Goal: Task Accomplishment & Management: Manage account settings

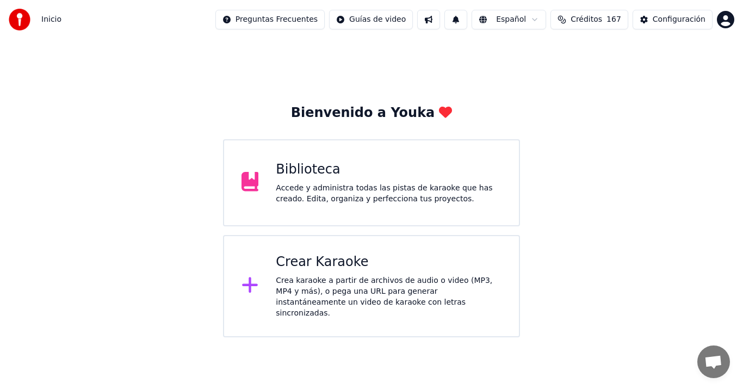
click at [333, 195] on div "Accede y administra todas las pistas de karaoke que has creado. Edita, organiza…" at bounding box center [389, 194] width 226 height 22
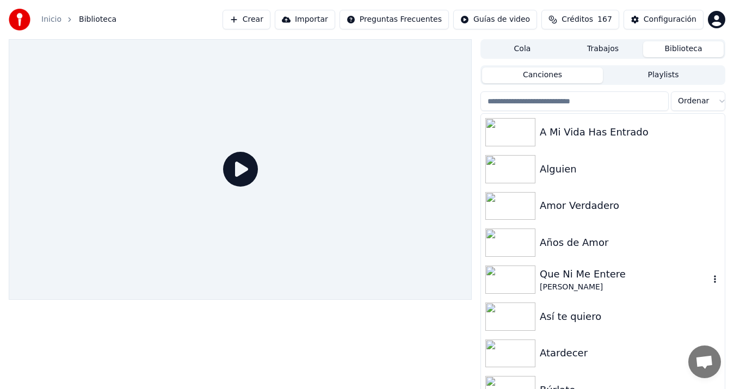
click at [616, 283] on div "[PERSON_NAME]" at bounding box center [625, 287] width 170 height 11
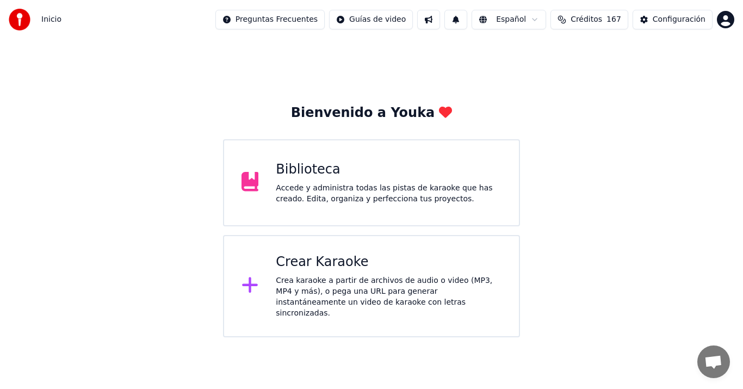
click at [467, 18] on button at bounding box center [456, 20] width 23 height 20
click at [440, 17] on button at bounding box center [428, 20] width 23 height 20
click at [612, 20] on button "Créditos 167" at bounding box center [590, 20] width 78 height 20
click at [610, 95] on button "Actualizar" at bounding box center [596, 101] width 65 height 20
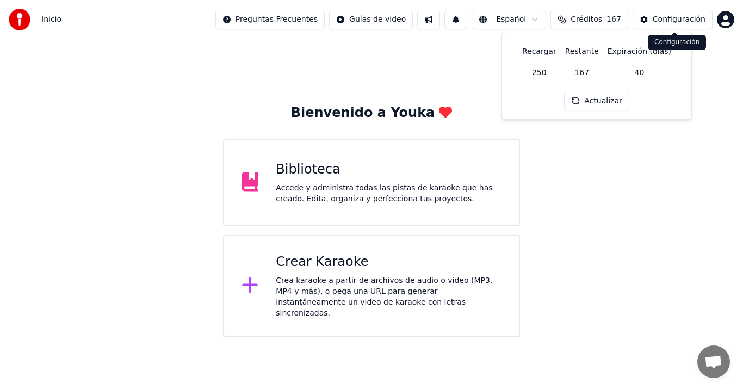
click at [650, 28] on button "Configuración" at bounding box center [673, 20] width 80 height 20
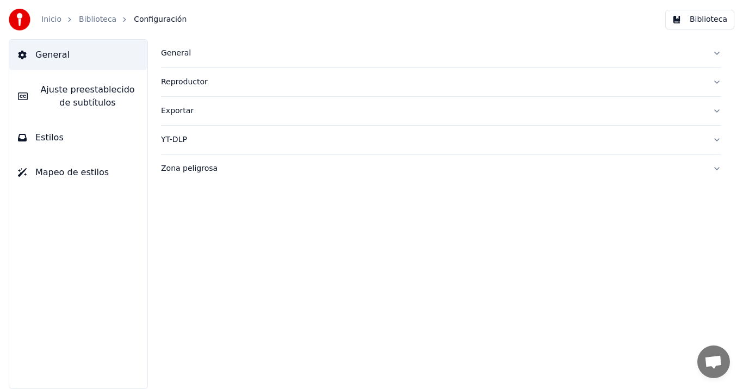
click at [42, 22] on link "Inicio" at bounding box center [51, 19] width 20 height 11
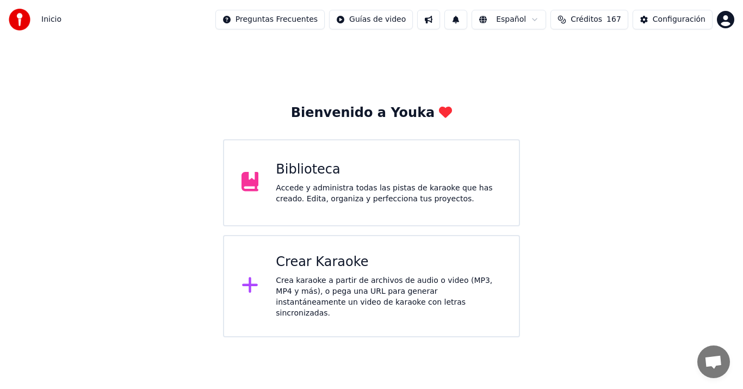
click at [730, 19] on html "Inicio Preguntas Frecuentes Guías de video Español Créditos 167 Configuración B…" at bounding box center [371, 168] width 743 height 337
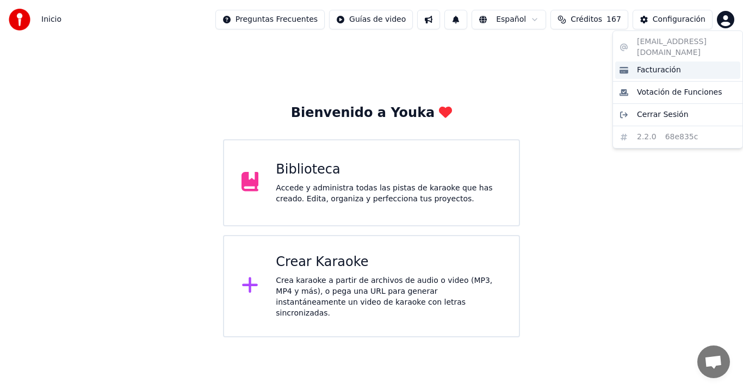
click at [659, 65] on span "Facturación" at bounding box center [659, 70] width 44 height 11
